Goal: Task Accomplishment & Management: Complete application form

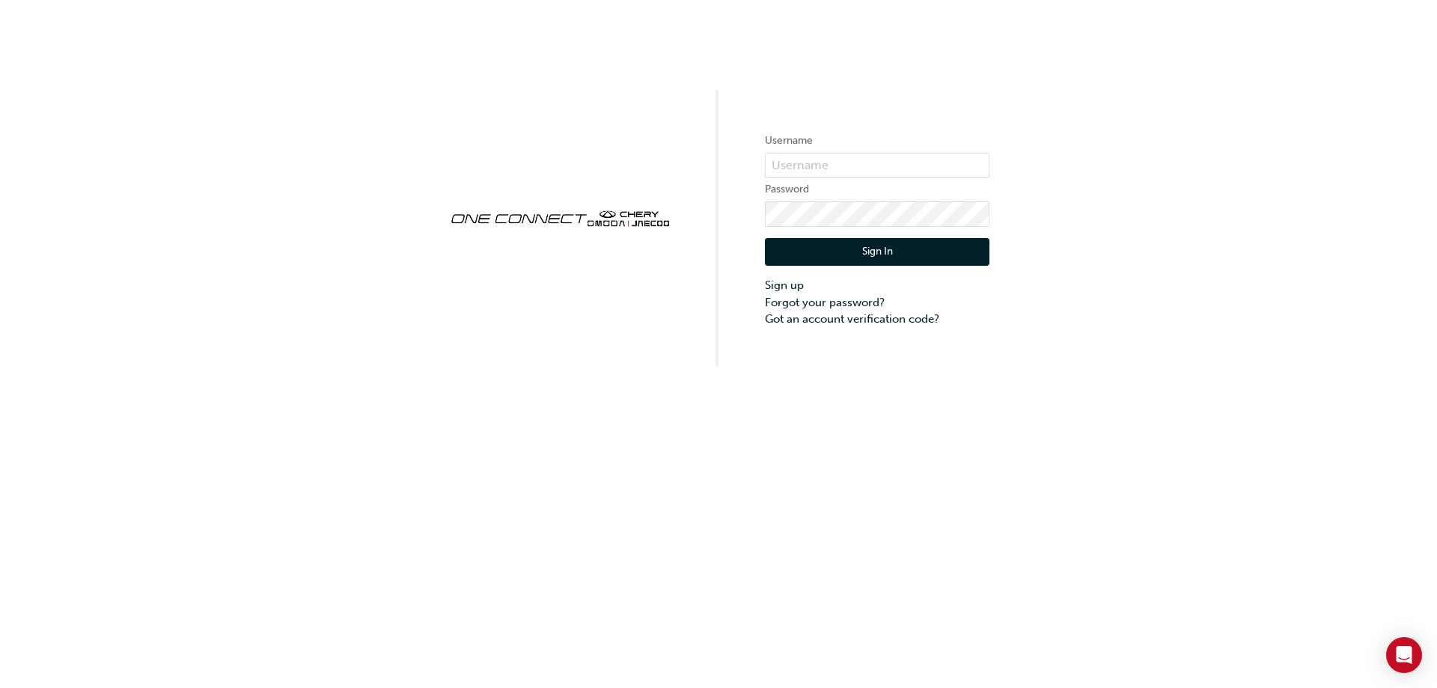
click at [876, 250] on button "Sign In" at bounding box center [877, 252] width 224 height 28
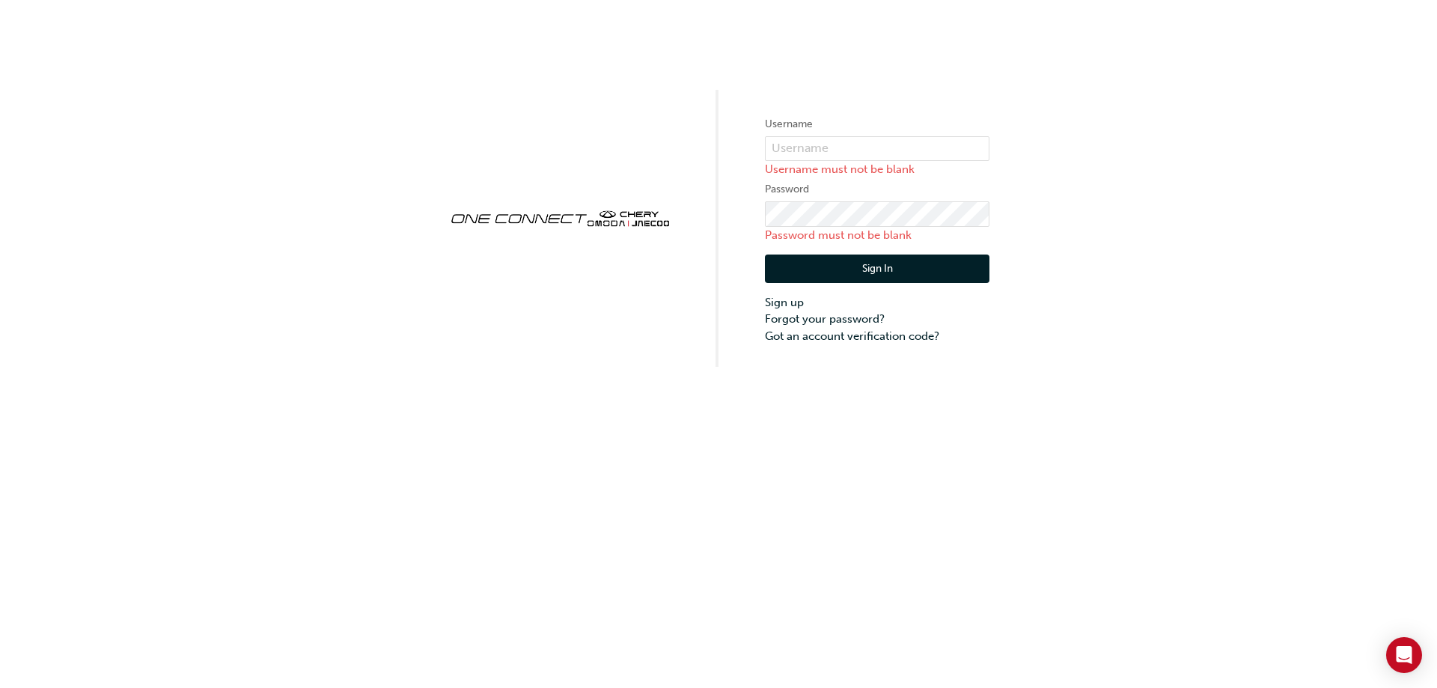
drag, startPoint x: 781, startPoint y: 2, endPoint x: 1169, endPoint y: 167, distance: 421.1
click at [1168, 167] on div "Username Username must not be blank Password Password must not be blank Sign In…" at bounding box center [718, 183] width 1437 height 367
click at [1098, 184] on div "Username Username must not be blank Password Password must not be blank Sign In…" at bounding box center [718, 183] width 1437 height 367
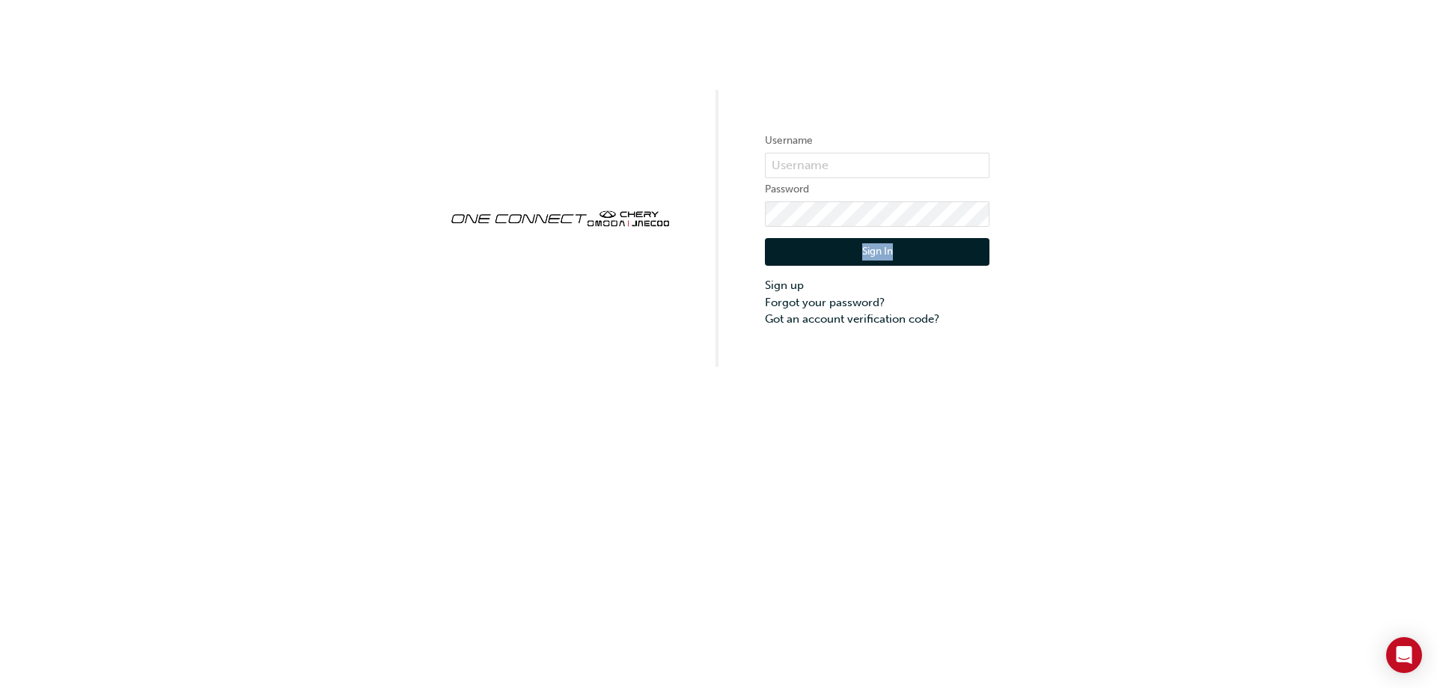
click at [1124, 223] on div "Username Password Sign In Sign up Forgot your password? Got an account verifica…" at bounding box center [718, 183] width 1437 height 367
click at [567, 221] on img at bounding box center [559, 217] width 224 height 39
drag, startPoint x: 1009, startPoint y: 241, endPoint x: 1015, endPoint y: 235, distance: 9.0
click at [1015, 235] on div "Username Password Sign In Sign up Forgot your password? Got an account verifica…" at bounding box center [718, 183] width 1437 height 367
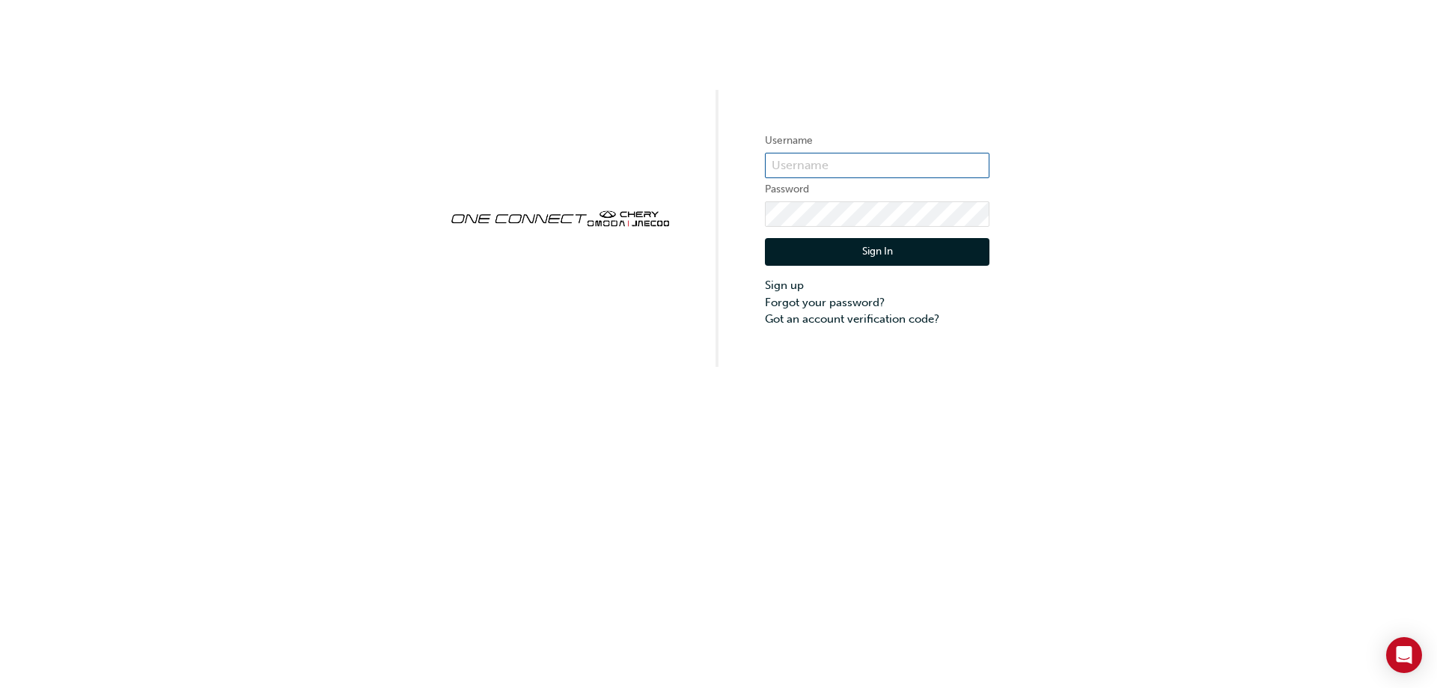
click at [842, 159] on input "text" at bounding box center [877, 165] width 224 height 25
type input "fjohnston@alto.com.au"
click at [857, 302] on link "Forgot your password?" at bounding box center [877, 302] width 224 height 17
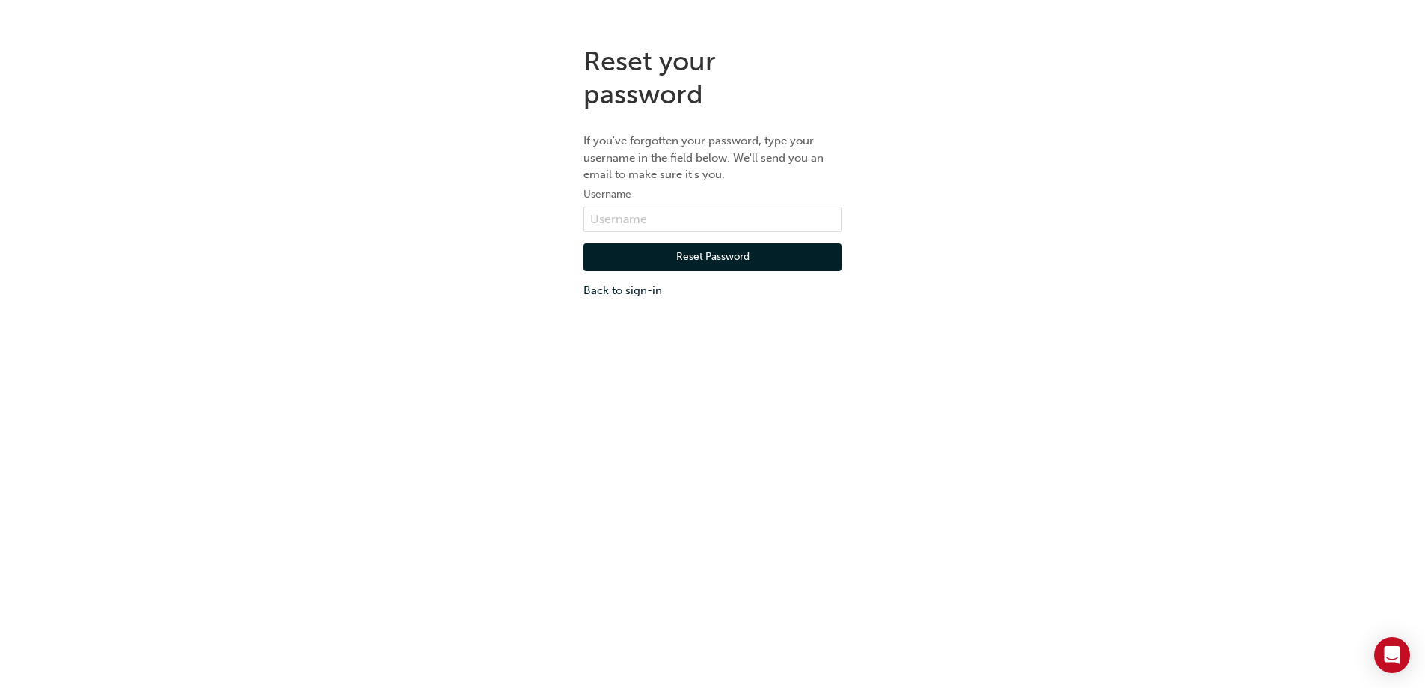
click at [717, 254] on button "Reset Password" at bounding box center [713, 257] width 258 height 28
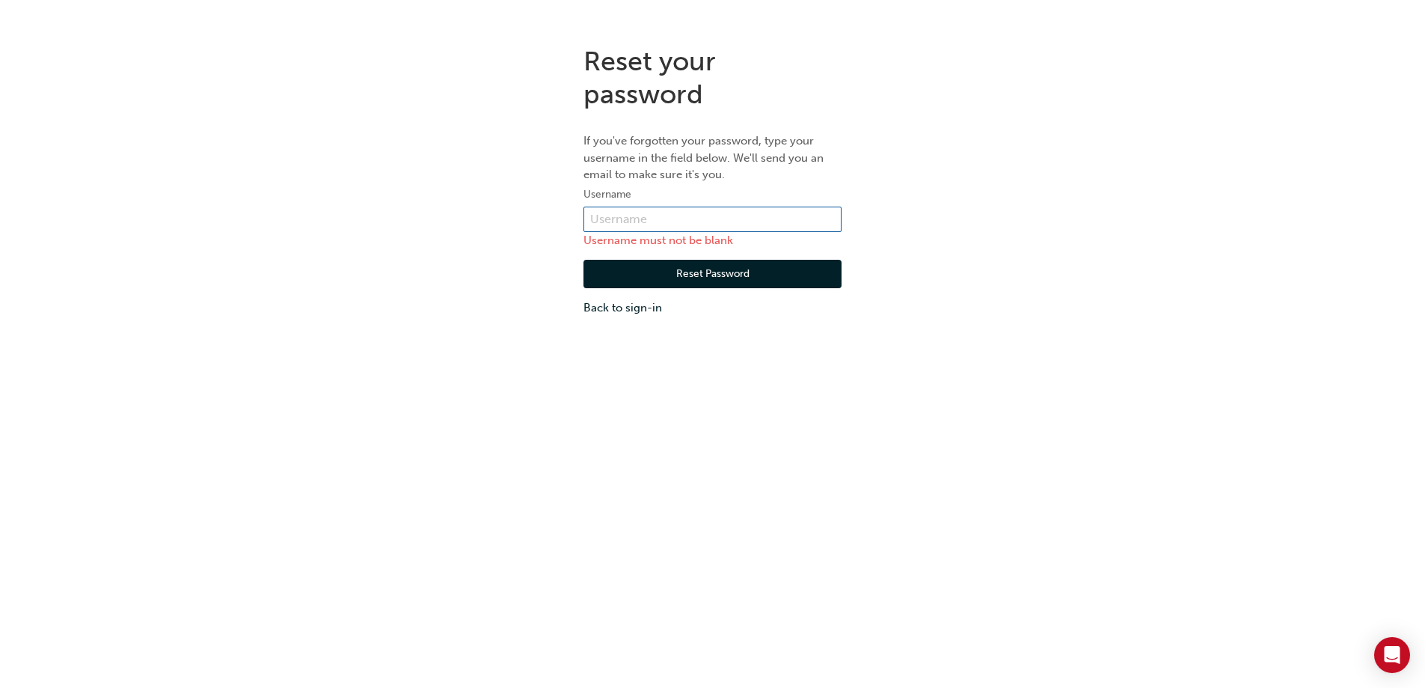
click at [679, 221] on input "text" at bounding box center [713, 219] width 258 height 25
type input "fjohnston@alto.com.au"
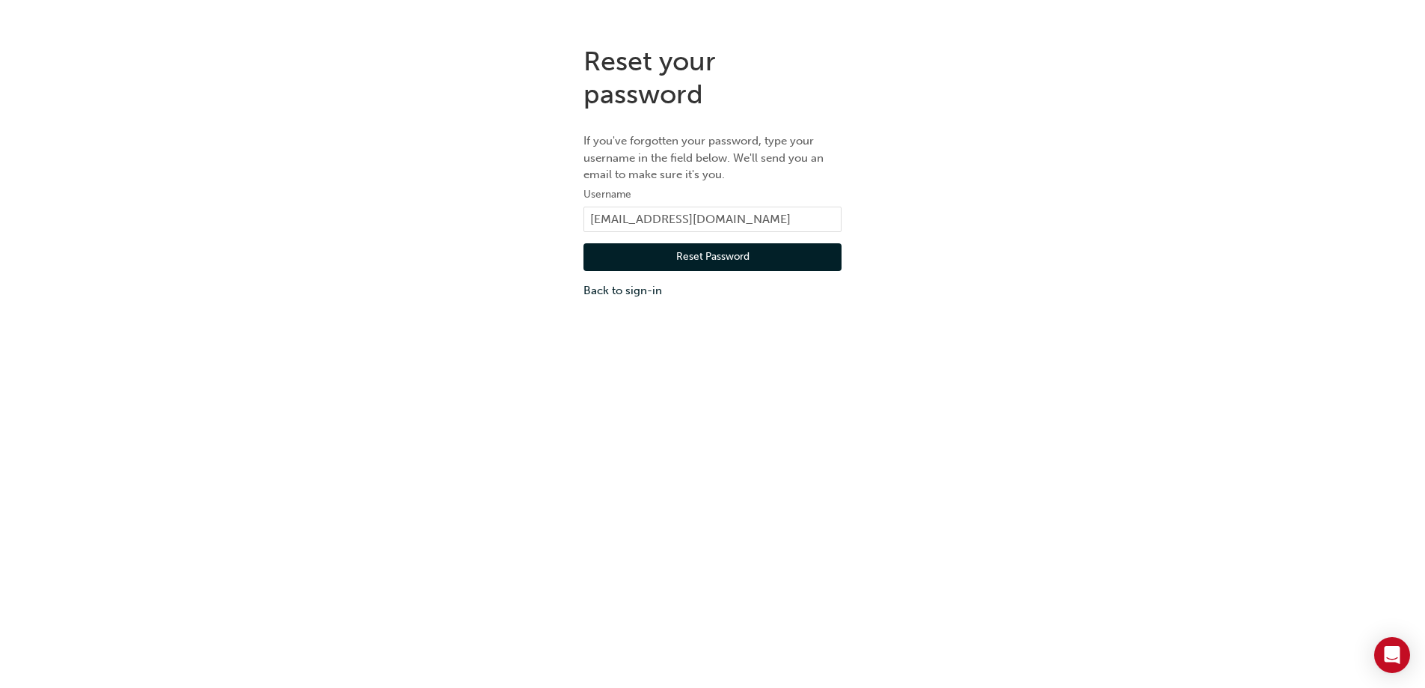
click at [709, 254] on button "Reset Password" at bounding box center [713, 257] width 258 height 28
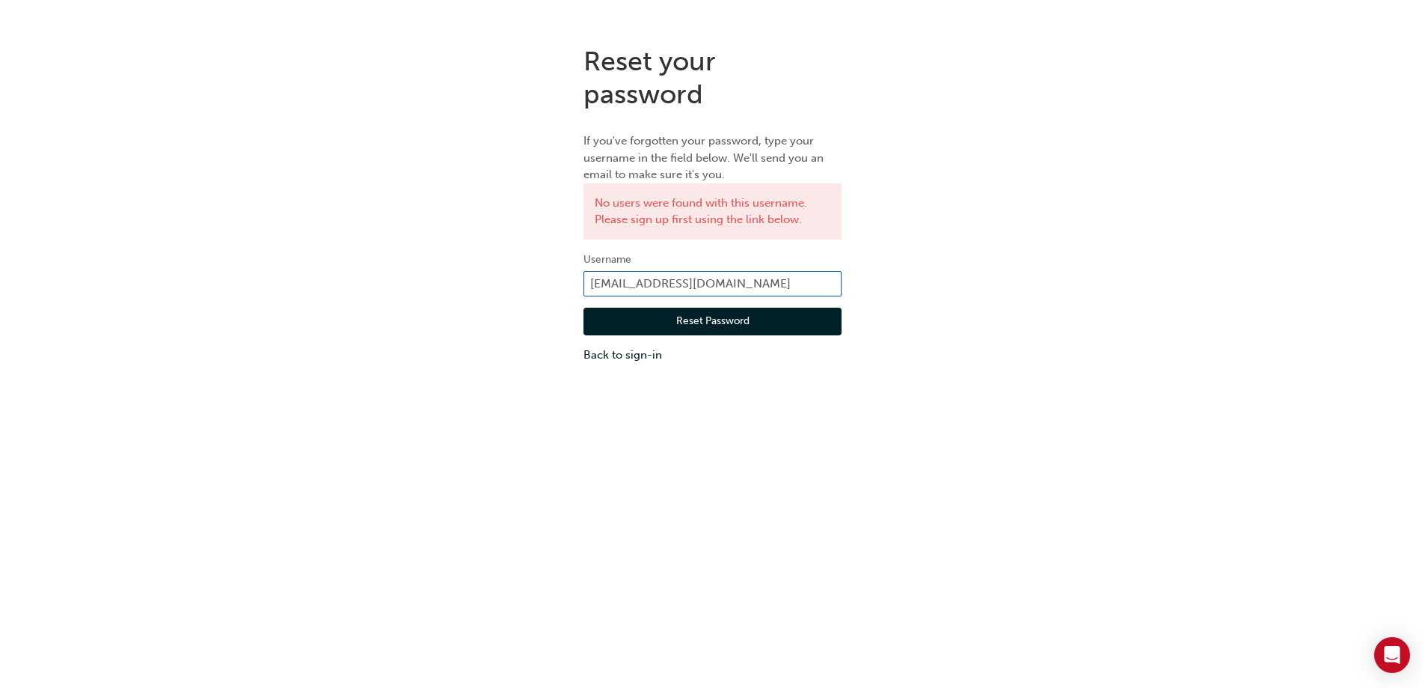
click at [727, 280] on input "fjohnston@alto.com.au" at bounding box center [713, 283] width 258 height 25
type input "fjohnston"
click at [964, 272] on div "Reset your password If you've forgotten your password, type your username in th…" at bounding box center [712, 204] width 1425 height 341
click at [690, 314] on button "Reset Password" at bounding box center [713, 322] width 258 height 28
click at [692, 323] on button "Reset Password" at bounding box center [713, 322] width 258 height 28
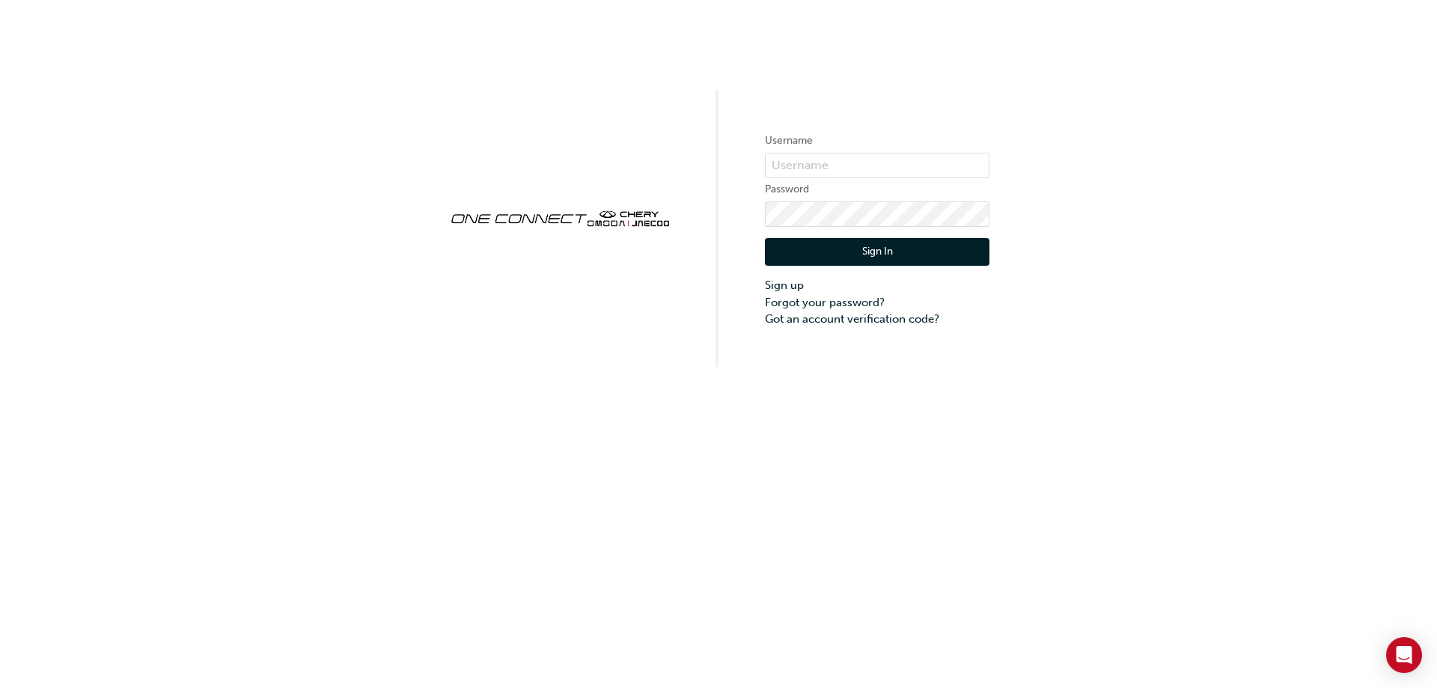
click at [572, 217] on img at bounding box center [559, 217] width 224 height 39
drag, startPoint x: 572, startPoint y: 217, endPoint x: 604, endPoint y: 220, distance: 32.3
click at [572, 216] on img at bounding box center [559, 217] width 224 height 39
click at [632, 211] on img at bounding box center [559, 217] width 224 height 39
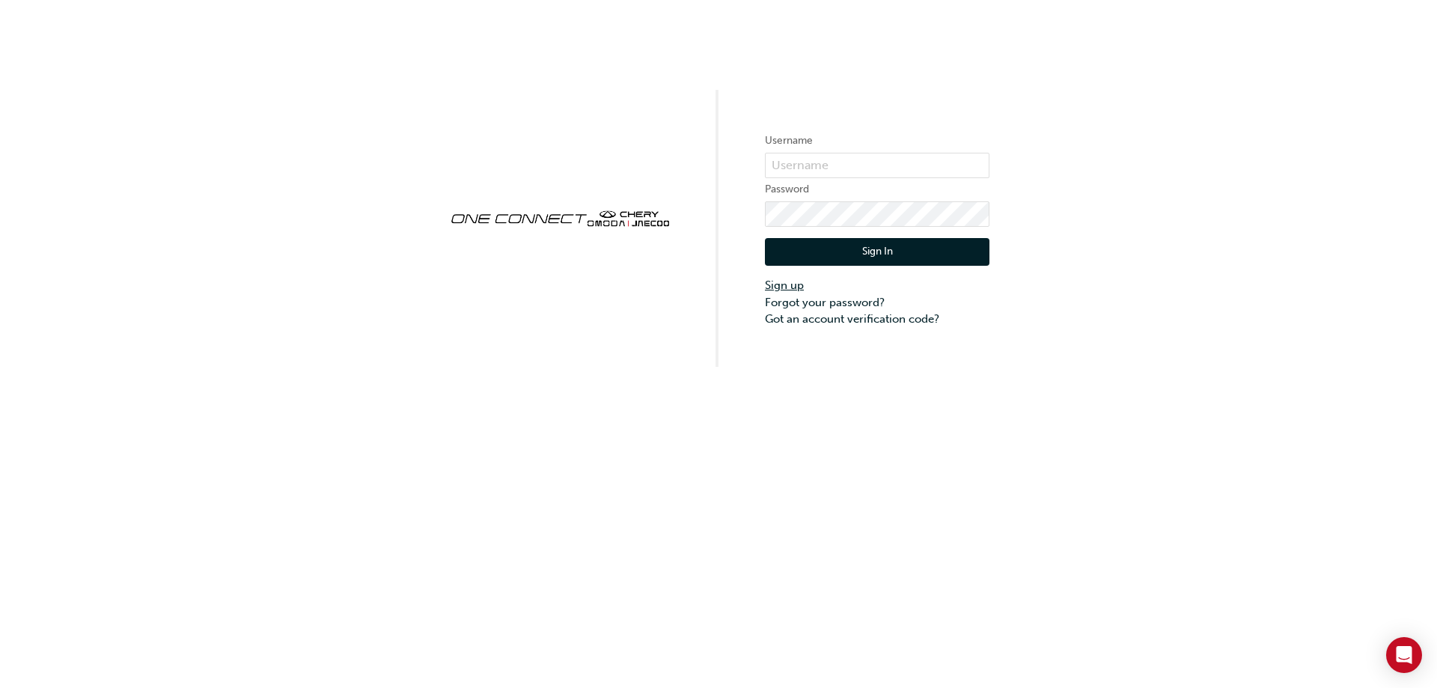
click at [795, 288] on link "Sign up" at bounding box center [877, 285] width 224 height 17
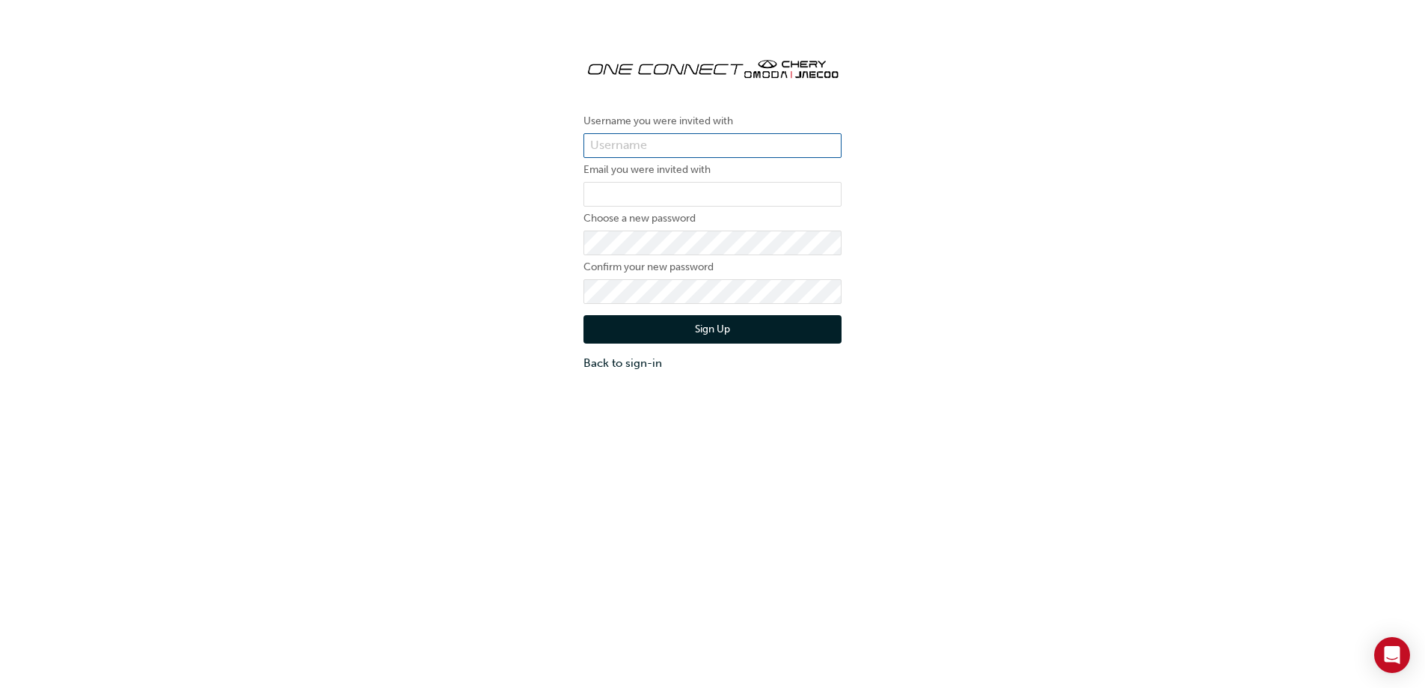
click at [646, 146] on input "text" at bounding box center [713, 145] width 258 height 25
click at [697, 143] on input "text" at bounding box center [713, 145] width 258 height 25
type input "fjohnston"
click at [903, 243] on div "Username you were invited with fjohnston Email you were invited with Choose a n…" at bounding box center [712, 208] width 1425 height 349
click at [618, 192] on input "email" at bounding box center [713, 194] width 258 height 25
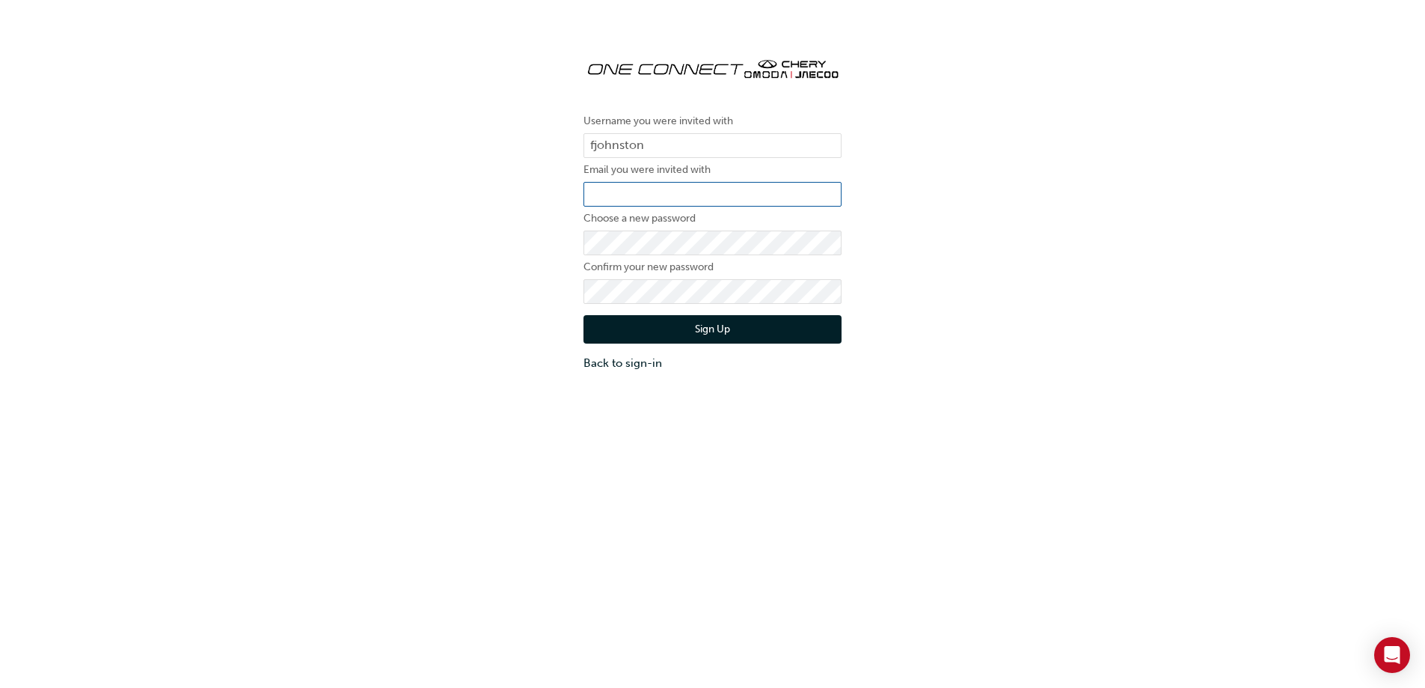
click at [635, 191] on input "email" at bounding box center [713, 194] width 258 height 25
type input "fjohnston@alto.com.au"
click at [666, 329] on button "Sign Up" at bounding box center [713, 329] width 258 height 28
click at [692, 323] on button "Sign Up" at bounding box center [713, 329] width 258 height 28
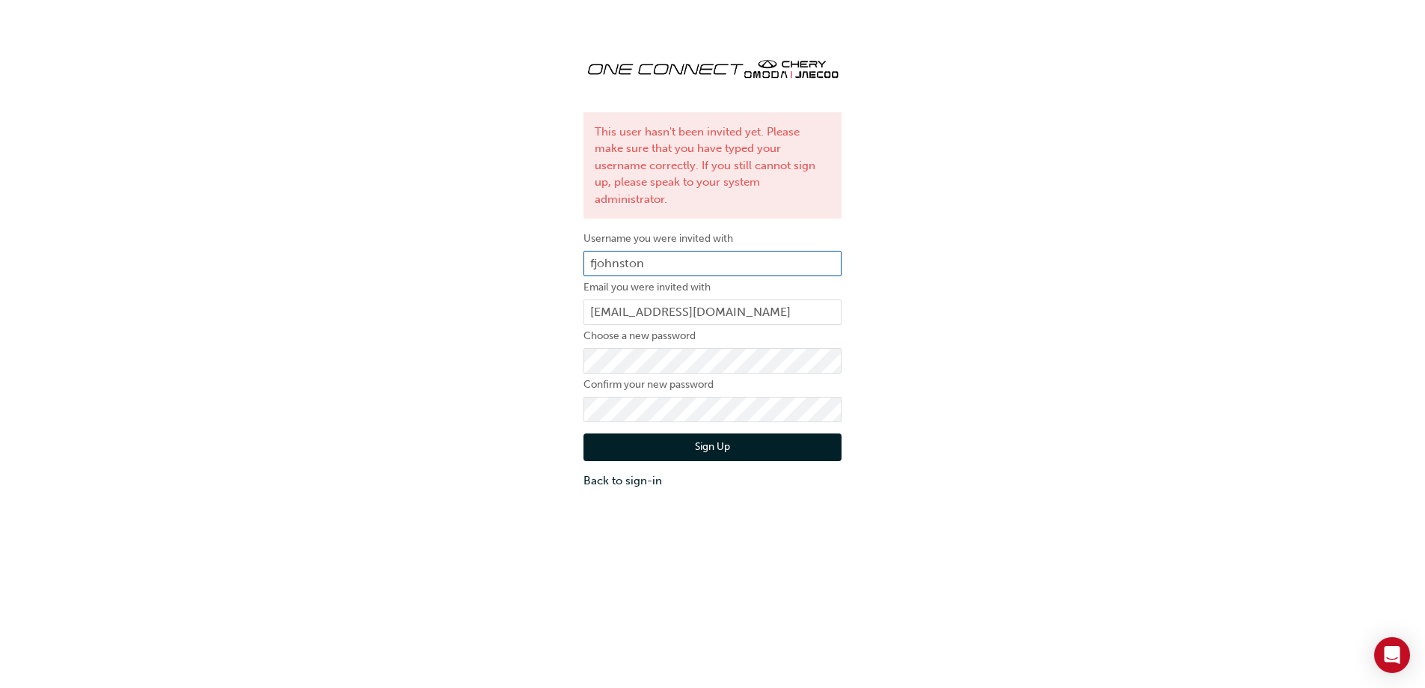
click at [655, 251] on input "fjohnston" at bounding box center [713, 263] width 258 height 25
type input "f"
type input "c21201"
click at [710, 433] on button "Sign Up" at bounding box center [713, 447] width 258 height 28
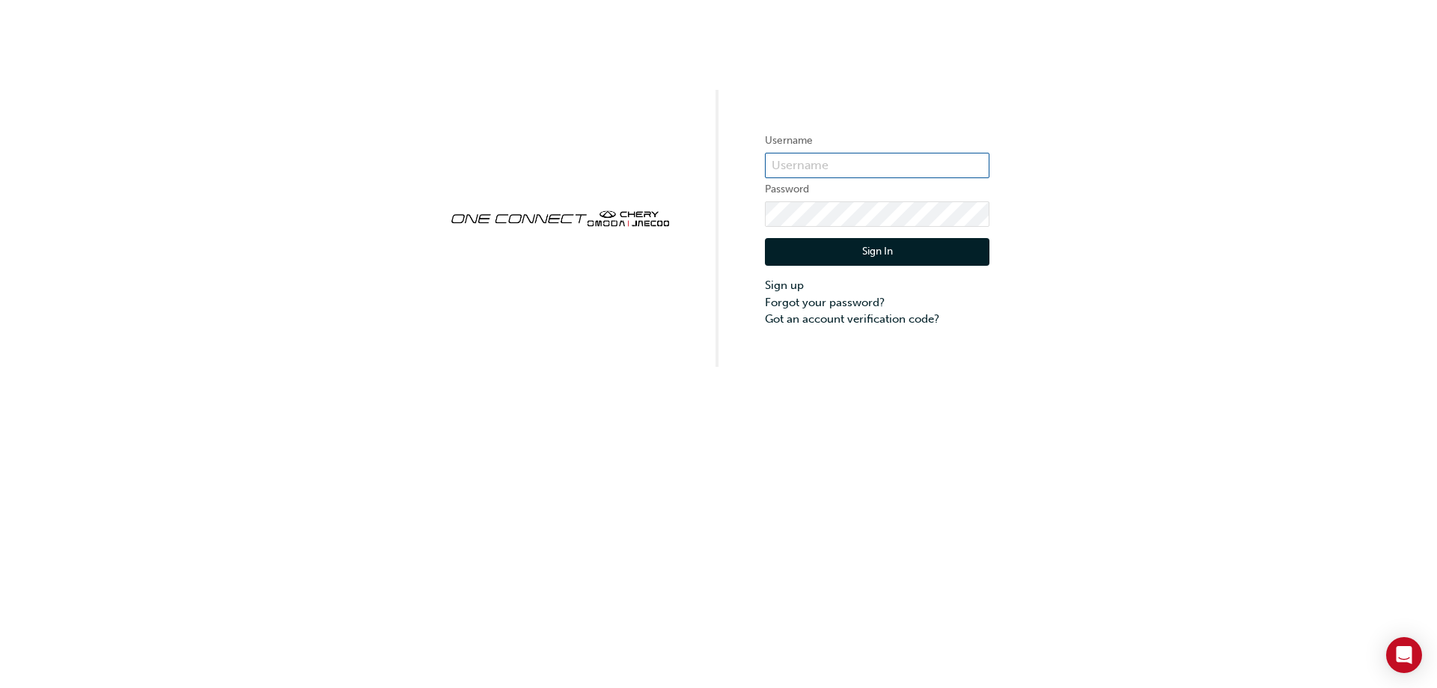
click at [828, 169] on input "text" at bounding box center [877, 165] width 224 height 25
type input "c21201w1"
click at [842, 301] on link "Forgot your password?" at bounding box center [877, 302] width 224 height 17
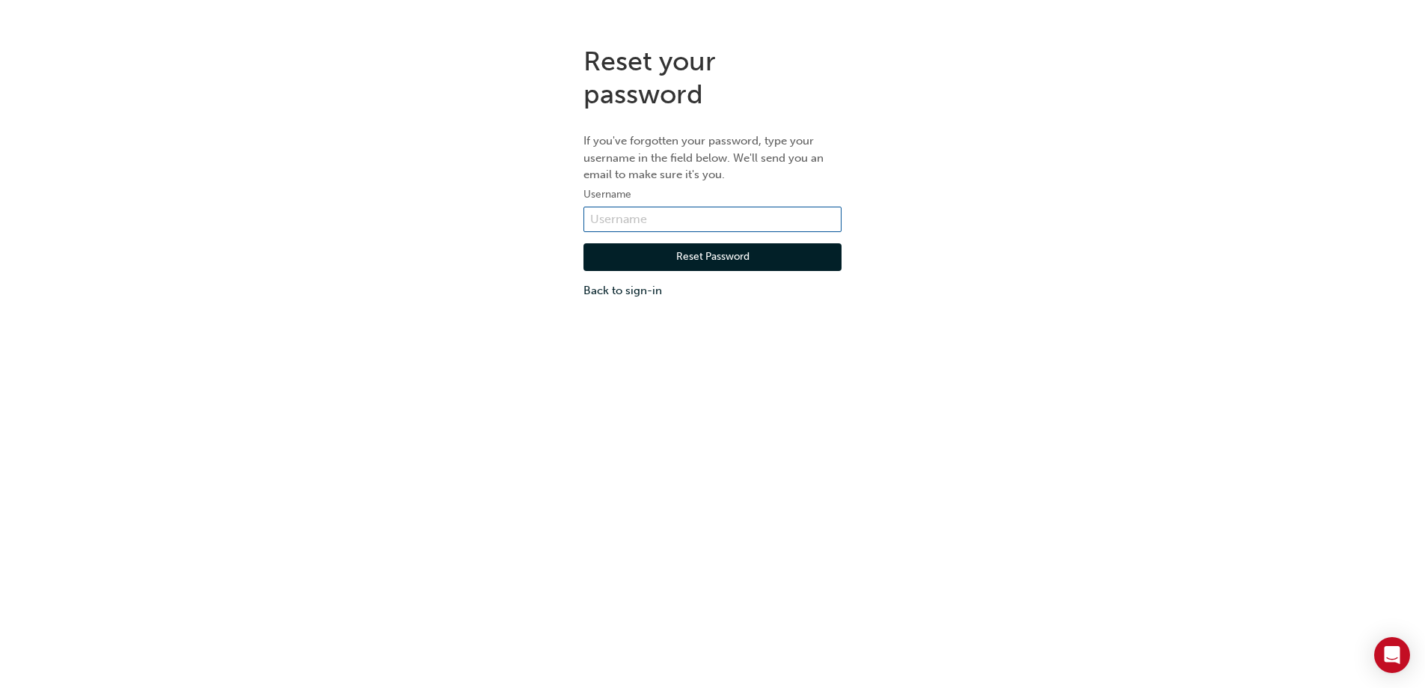
click at [609, 220] on input "text" at bounding box center [713, 219] width 258 height 25
type input "c21201w1"
click at [698, 256] on button "Reset Password" at bounding box center [713, 257] width 258 height 28
